Goal: Task Accomplishment & Management: Use online tool/utility

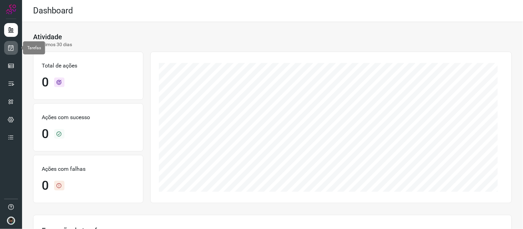
click at [16, 51] on link at bounding box center [11, 48] width 14 height 14
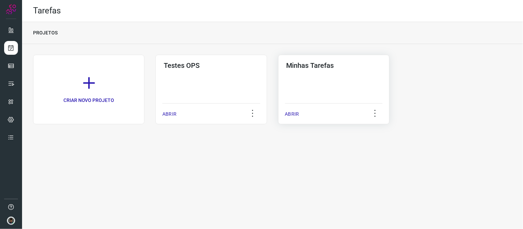
click at [311, 92] on div "Minhas Tarefas ABRIR" at bounding box center [333, 90] width 111 height 70
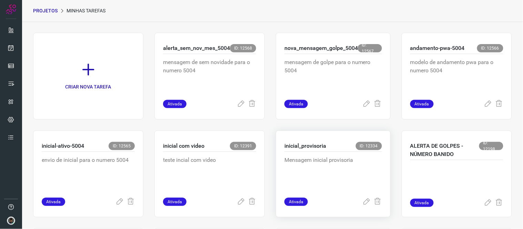
scroll to position [76, 0]
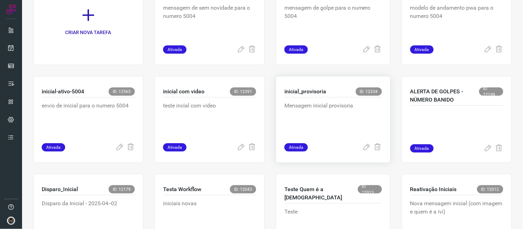
click at [311, 101] on div "Mensagem inicial provisoria" at bounding box center [332, 120] width 97 height 46
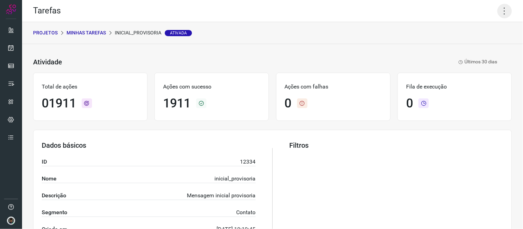
click at [502, 8] on icon at bounding box center [504, 11] width 14 height 14
click at [476, 45] on li "Executar" at bounding box center [474, 44] width 63 height 11
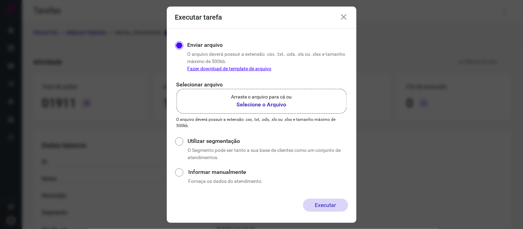
click at [308, 101] on label "Arraste o arquivo para cá ou Selecione o Arquivo" at bounding box center [261, 101] width 170 height 25
click at [0, 0] on input "Arraste o arquivo para cá ou Selecione o Arquivo" at bounding box center [0, 0] width 0 height 0
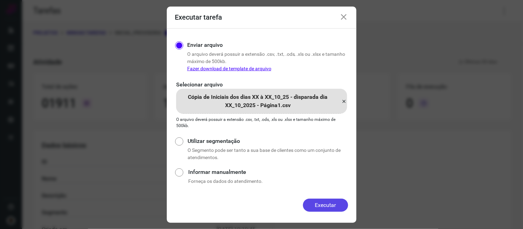
click at [334, 209] on button "Executar" at bounding box center [325, 205] width 45 height 13
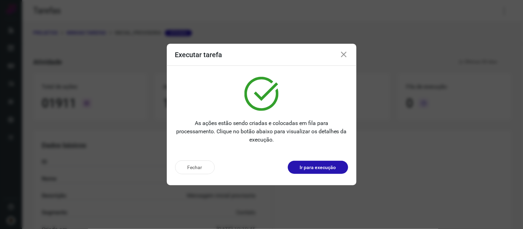
click at [163, 169] on div "Executar tarefa As ações estão sendo criadas e colocadas em fila para processam…" at bounding box center [261, 114] width 523 height 229
click at [180, 173] on button "Fechar" at bounding box center [195, 168] width 40 height 14
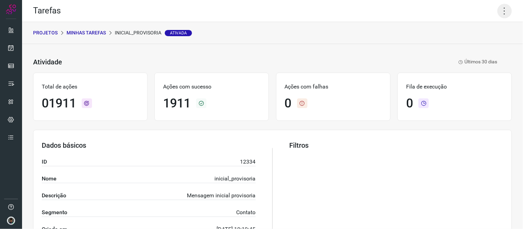
click at [501, 7] on icon at bounding box center [504, 11] width 14 height 14
click at [326, 88] on p "Ações com falhas" at bounding box center [333, 87] width 97 height 8
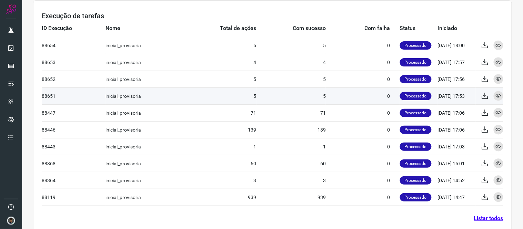
scroll to position [268, 0]
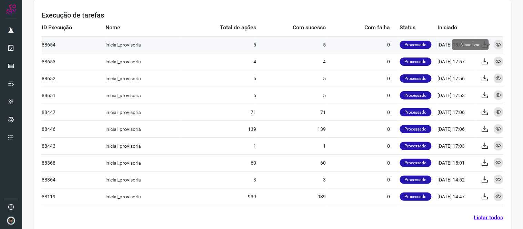
click at [495, 43] on icon at bounding box center [498, 45] width 6 height 6
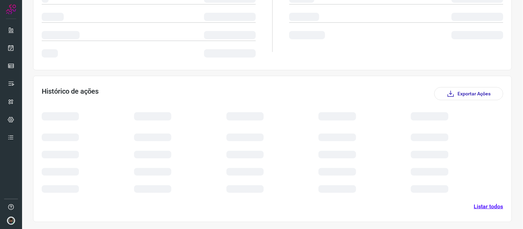
scroll to position [134, 0]
